Goal: Obtain resource: Download file/media

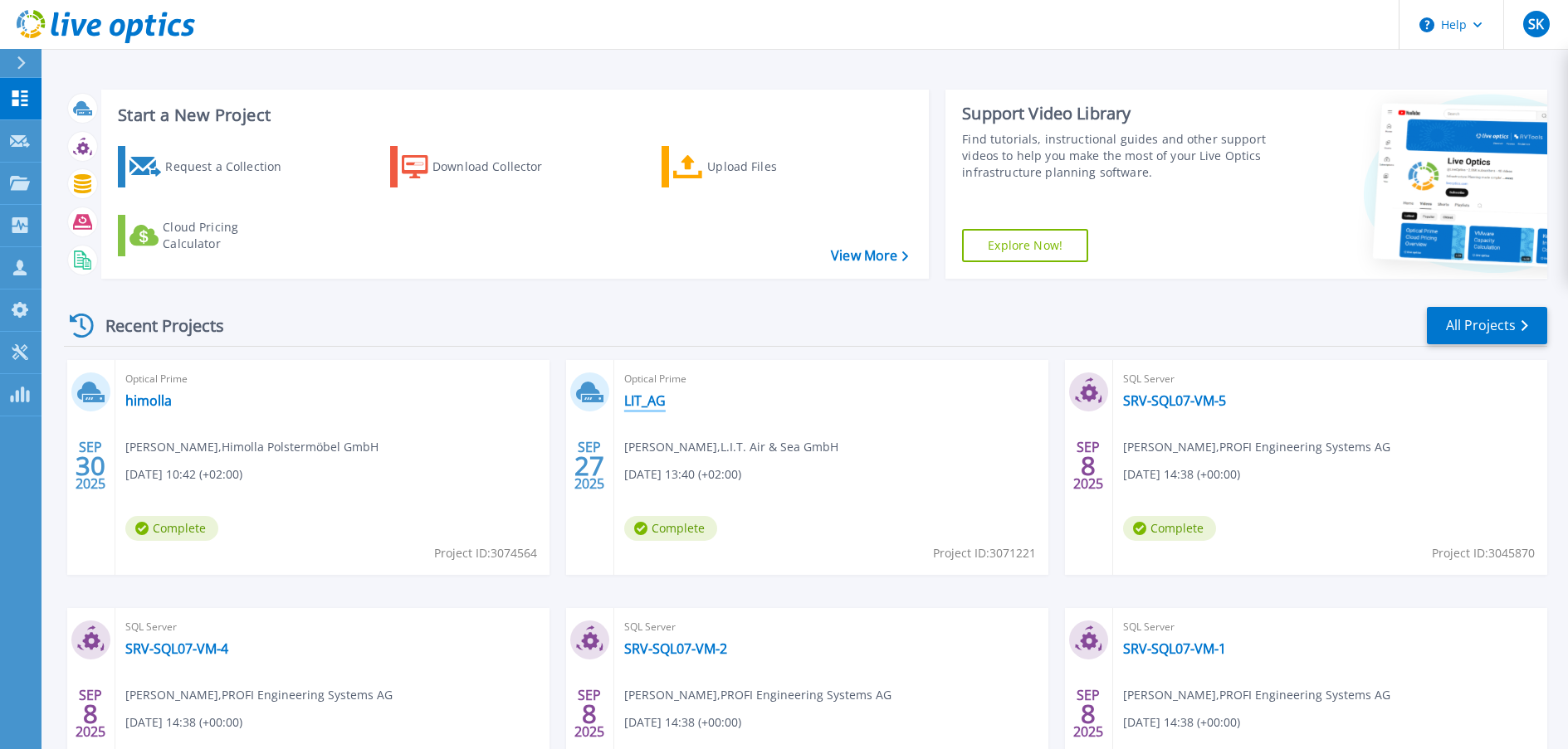
click at [657, 400] on link "LIT_AG" at bounding box center [644, 401] width 41 height 16
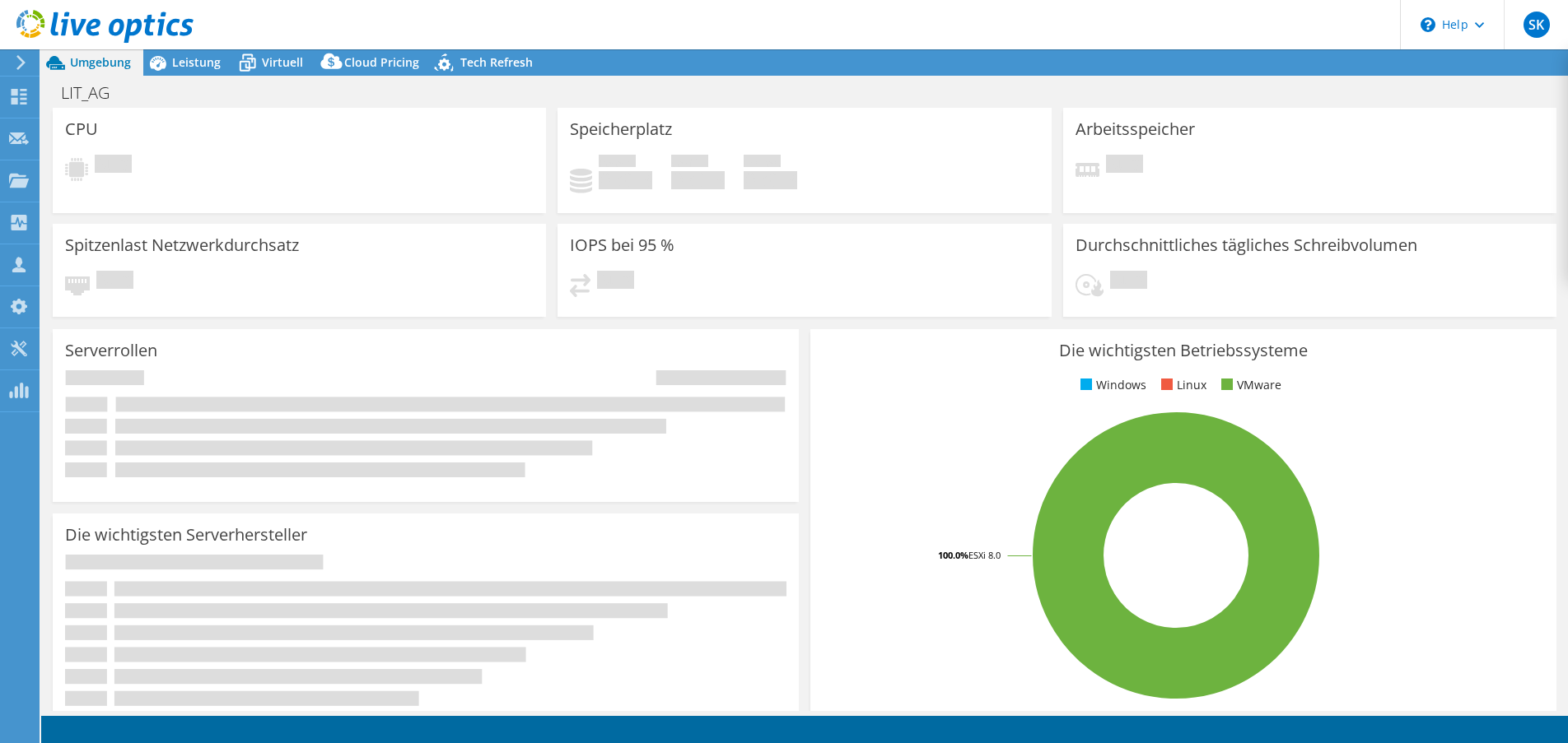
select select "EUFrankfurt"
select select "USD"
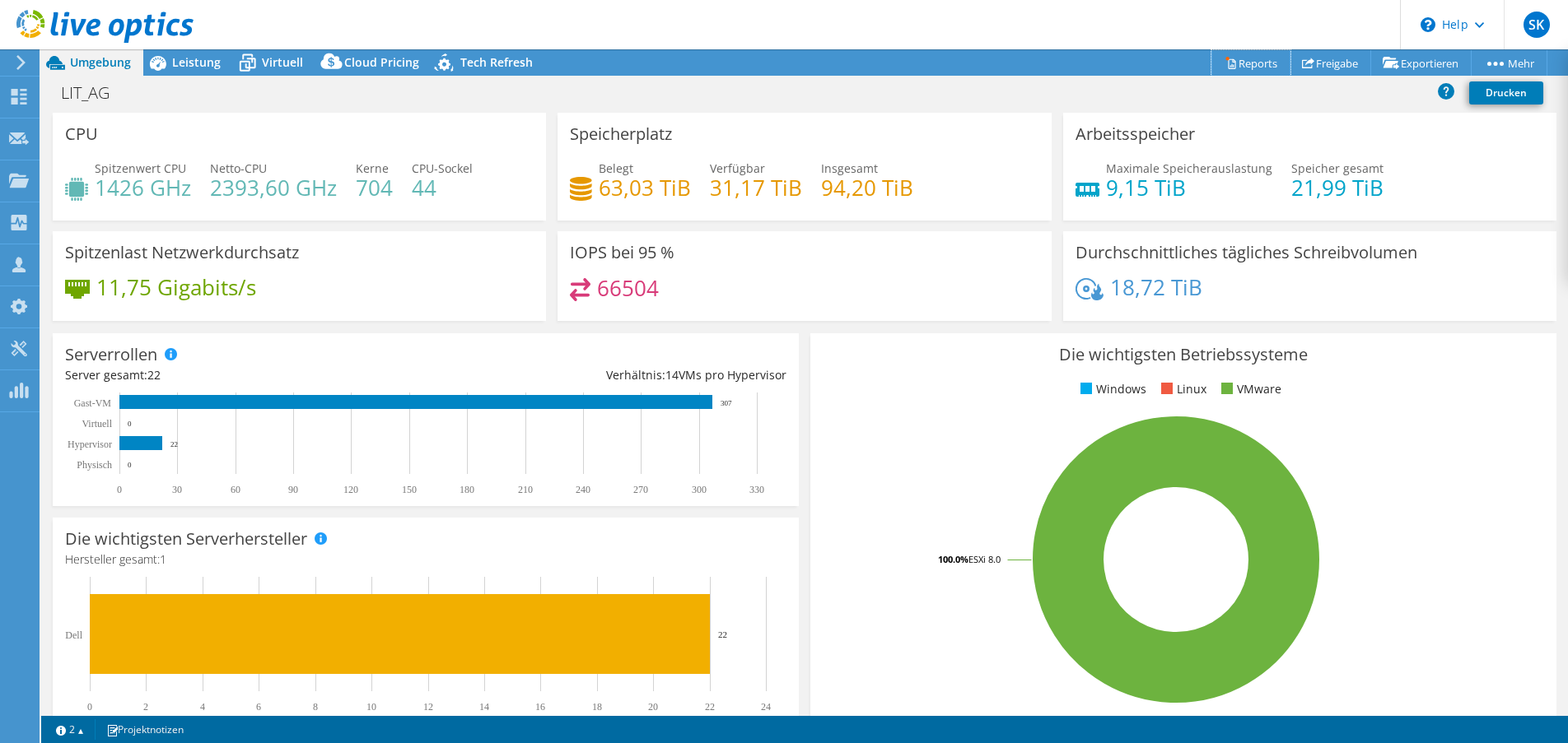
click at [1241, 66] on link "Reports" at bounding box center [1250, 62] width 79 height 25
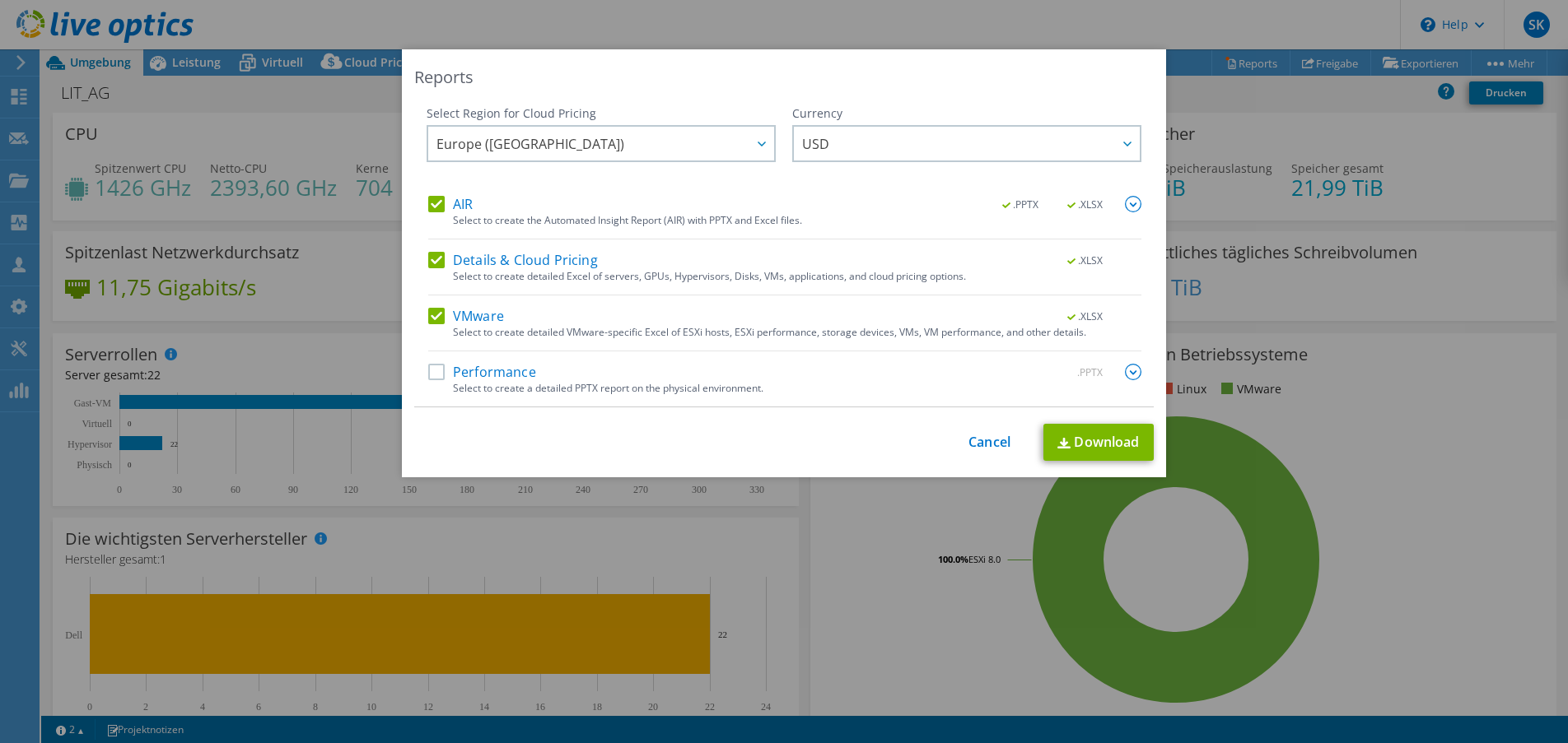
click at [428, 257] on label "Details & Cloud Pricing" at bounding box center [512, 260] width 169 height 16
click at [0, 0] on input "Details & Cloud Pricing" at bounding box center [0, 0] width 0 height 0
click at [429, 315] on label "VMware" at bounding box center [466, 316] width 76 height 16
click at [0, 0] on input "VMware" at bounding box center [0, 0] width 0 height 0
click at [1090, 443] on link "Download" at bounding box center [1099, 442] width 110 height 37
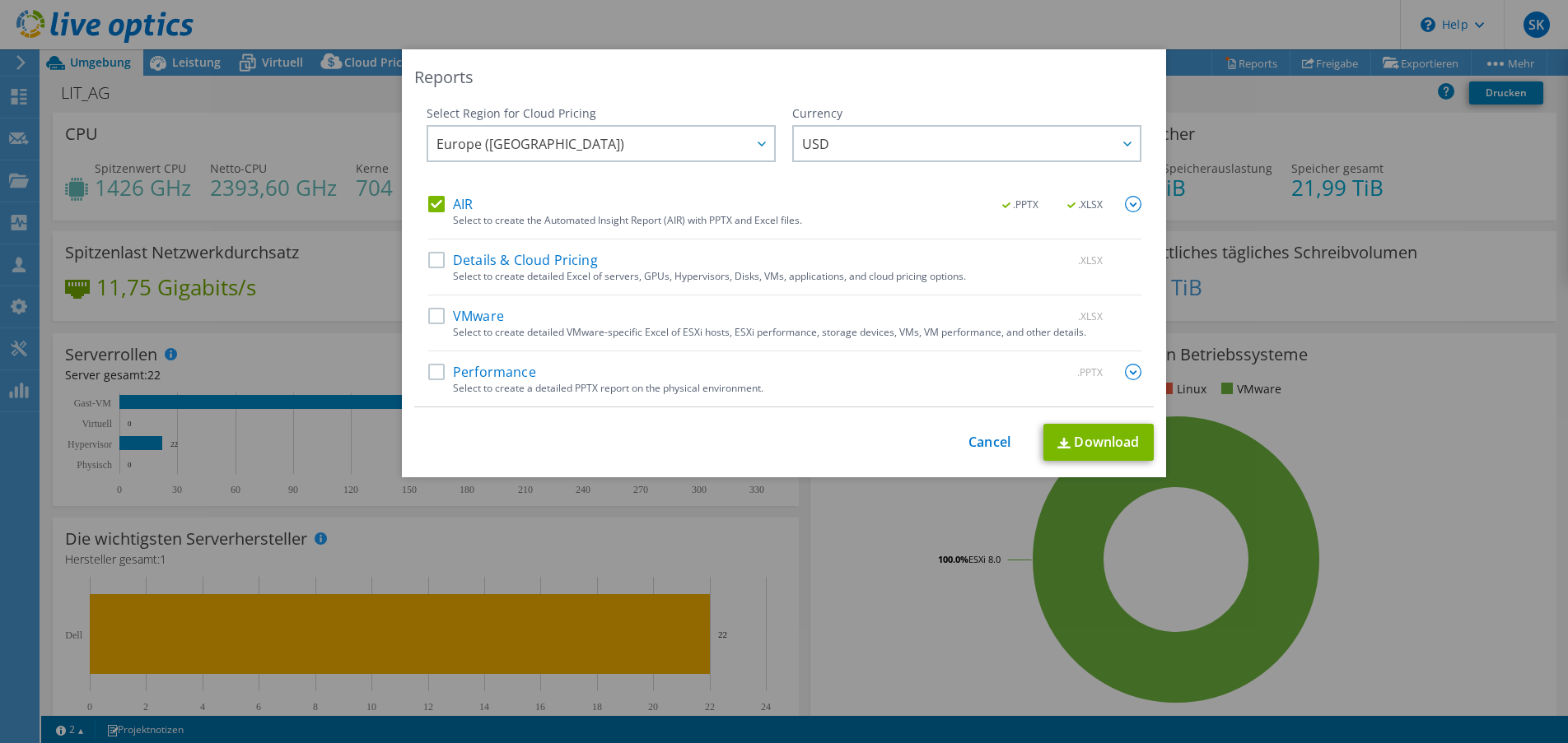
click at [990, 453] on div "This process may take a while, please wait... Cancel Download" at bounding box center [784, 442] width 740 height 37
click at [984, 437] on link "Cancel" at bounding box center [990, 442] width 42 height 15
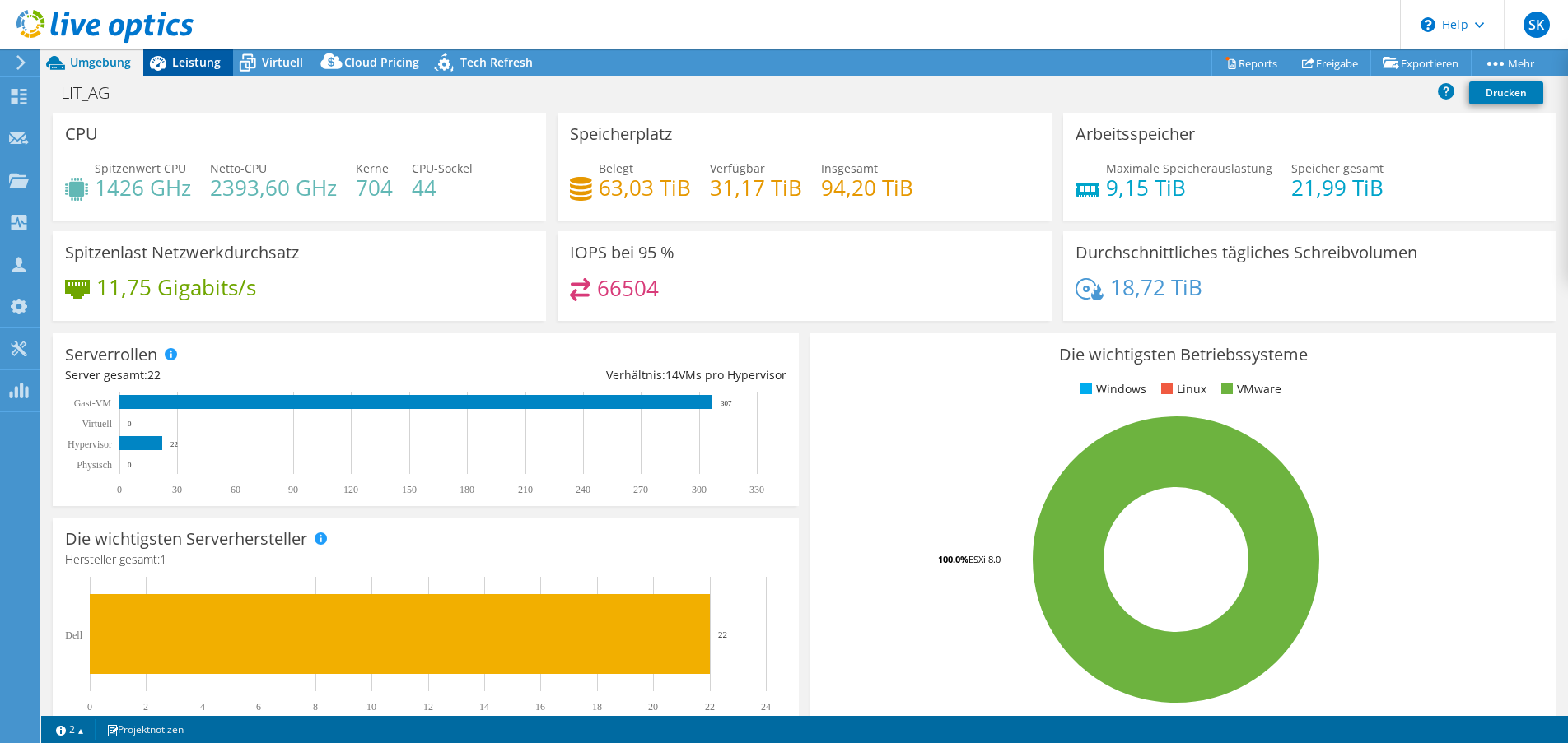
click at [186, 62] on span "Leistung" at bounding box center [196, 62] width 49 height 15
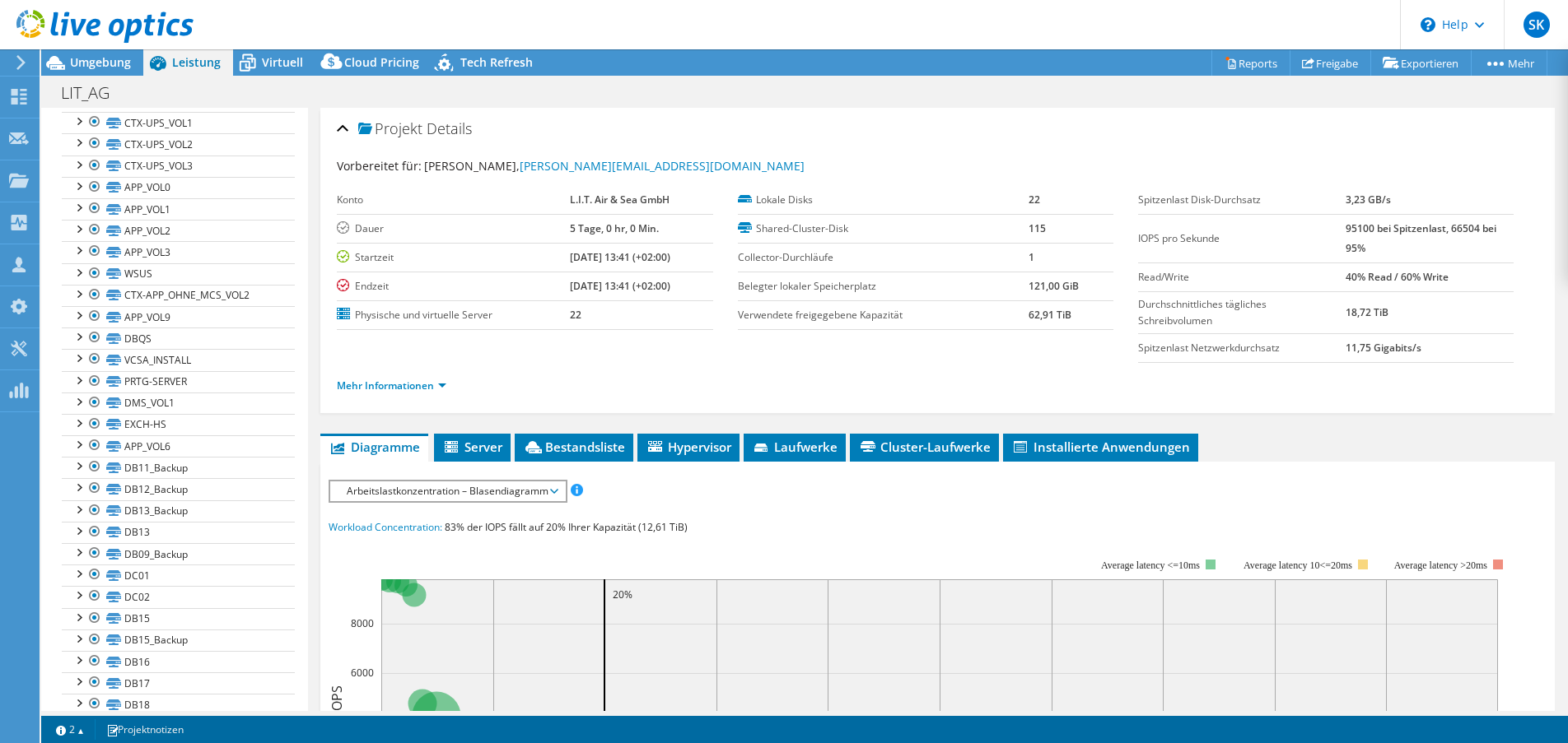
scroll to position [1153, 0]
click at [79, 499] on div at bounding box center [78, 498] width 16 height 16
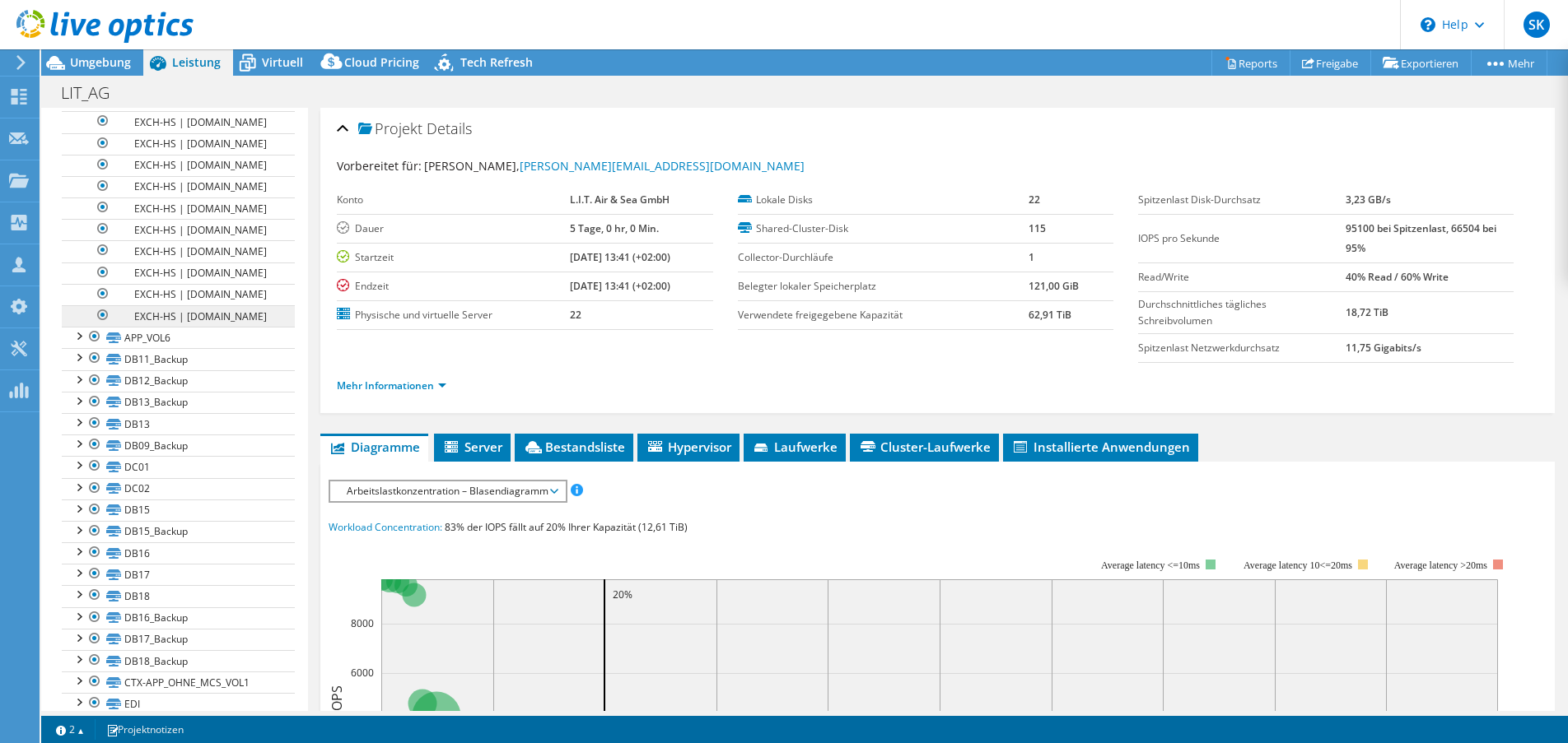
scroll to position [1318, 0]
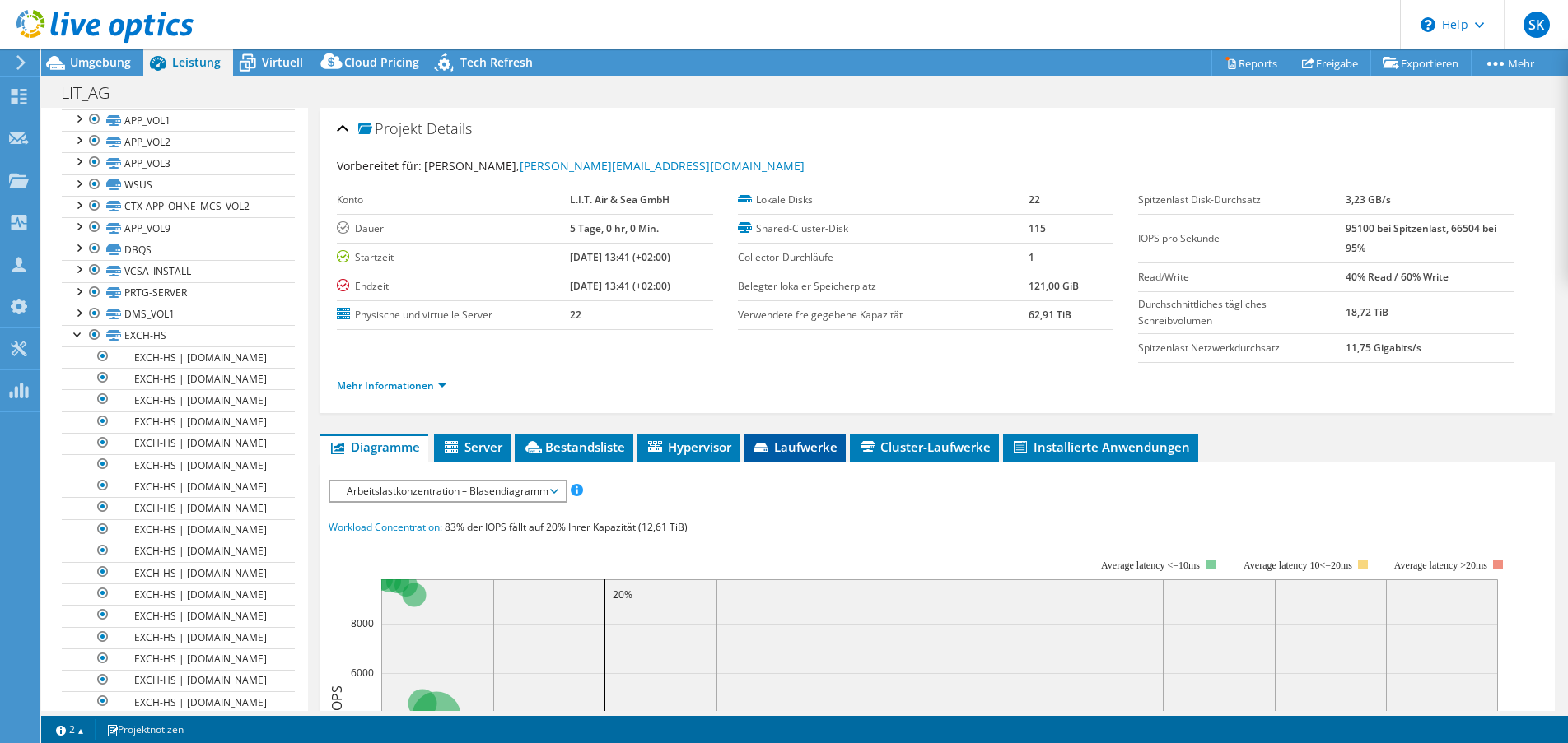
click at [826, 448] on span "Laufwerke" at bounding box center [795, 447] width 86 height 16
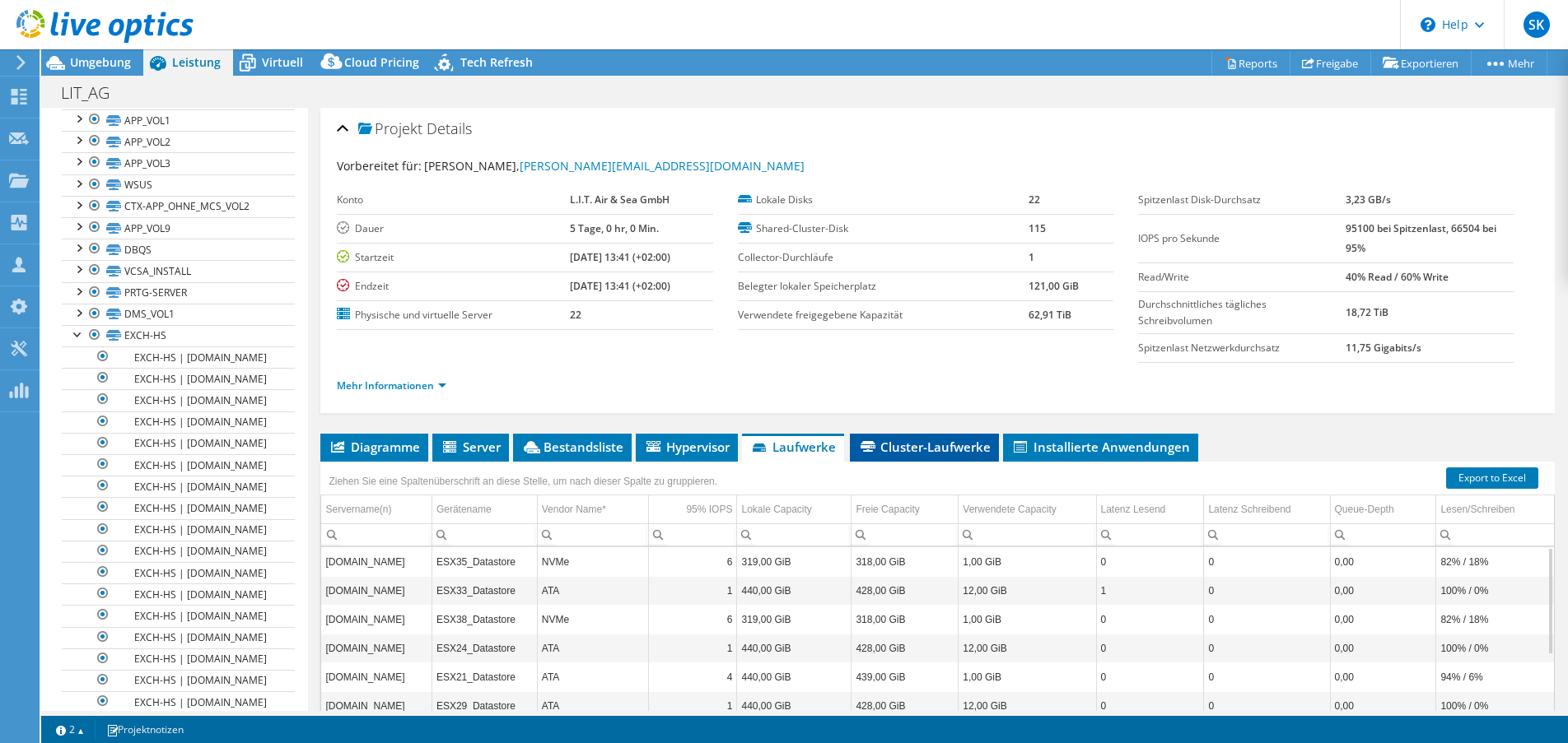
click at [908, 445] on span "Cluster-Laufwerke" at bounding box center [924, 447] width 132 height 16
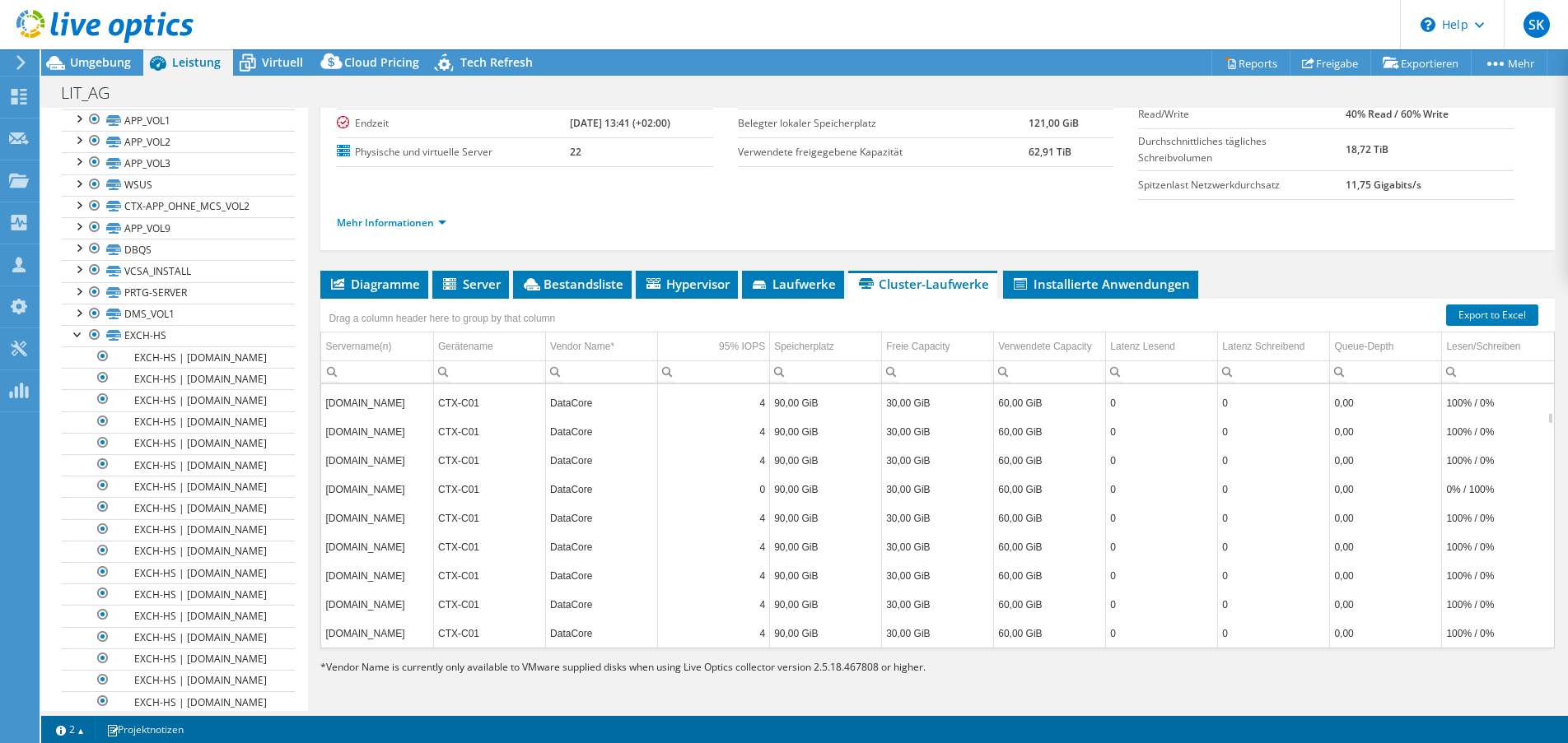
scroll to position [8102, 0]
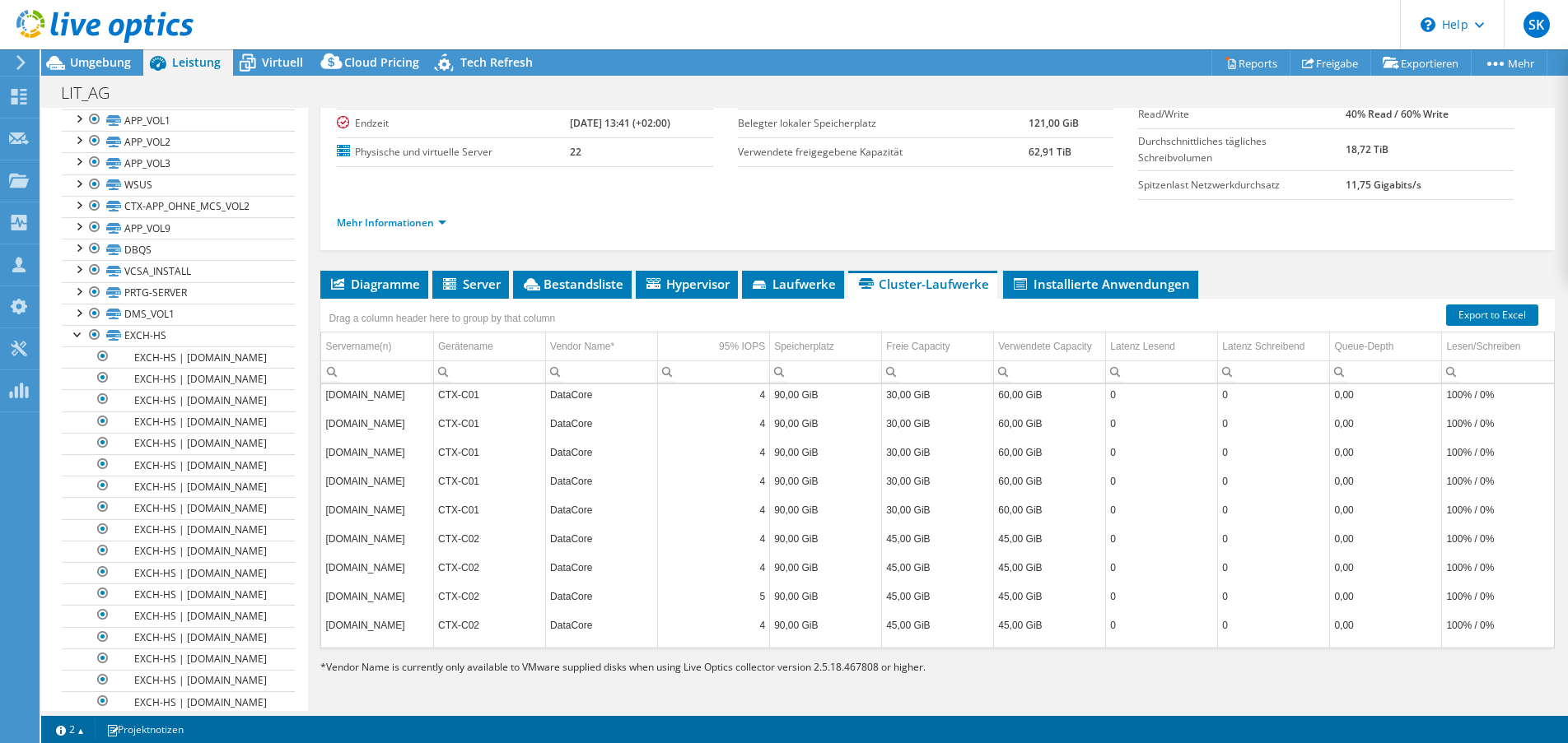
click at [578, 376] on input "Column Vendor Name*, Filter cell" at bounding box center [601, 372] width 111 height 22
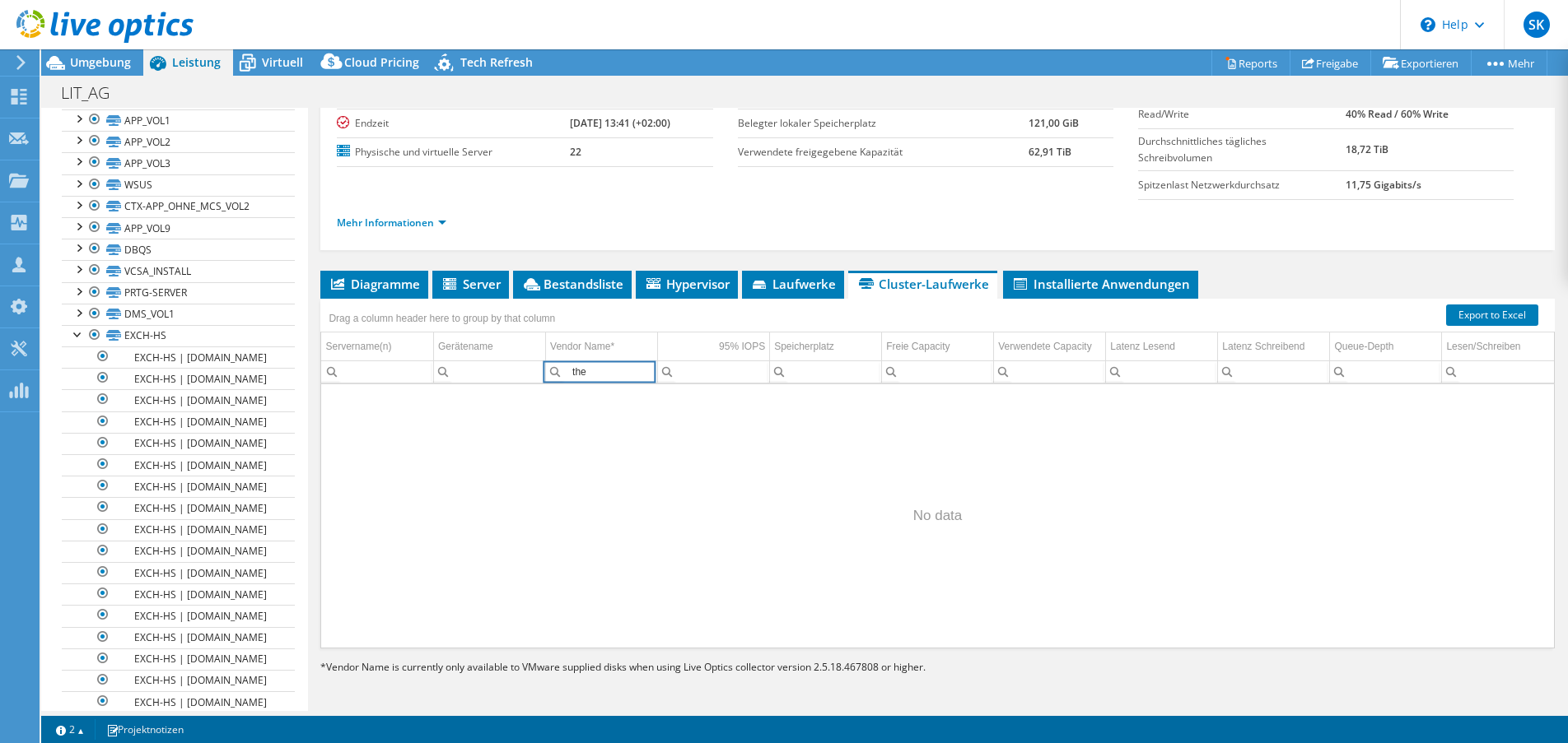
scroll to position [0, 0]
type input "t"
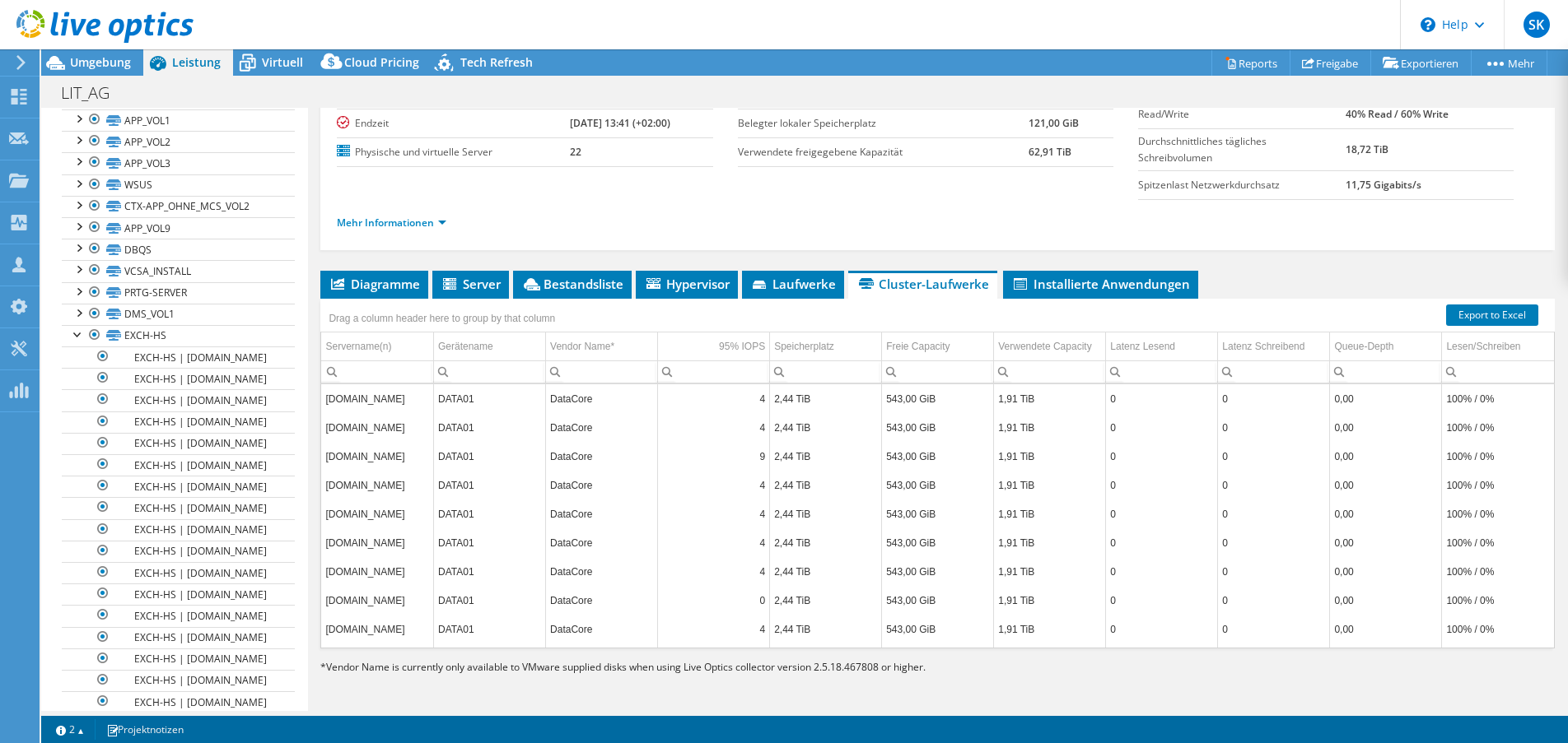
click at [1055, 677] on div "Diagramme Server Bestandsliste Hypervisor Laufwerke Cluster-Laufwerke 0%" at bounding box center [938, 476] width 1235 height 412
